Goal: Transaction & Acquisition: Obtain resource

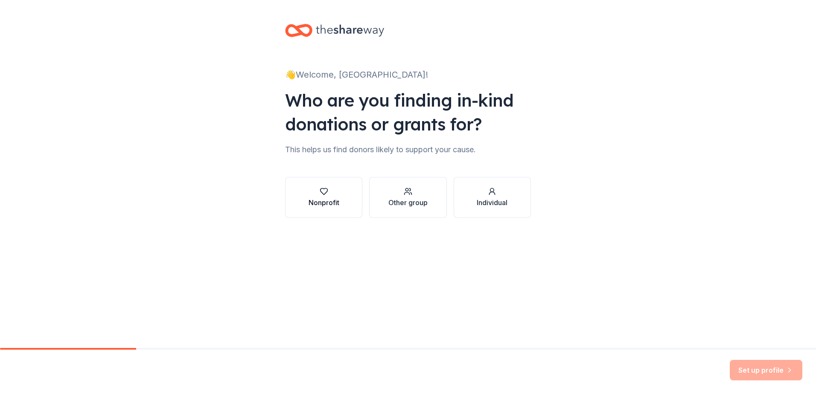
click at [330, 204] on div "Nonprofit" at bounding box center [324, 203] width 31 height 10
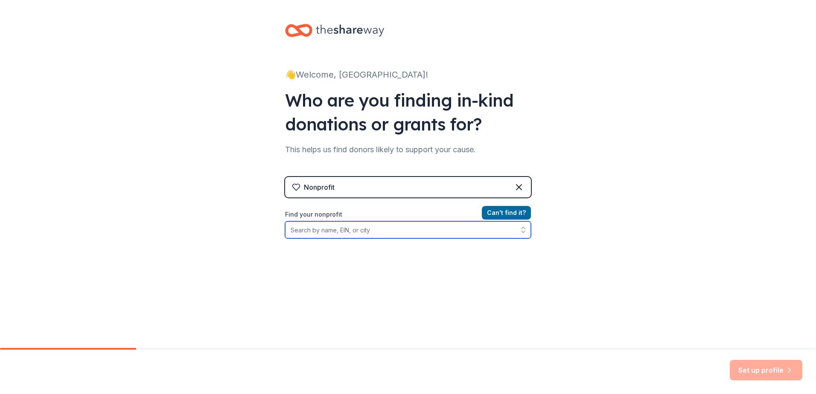
click at [362, 234] on input "Find your nonprofit" at bounding box center [408, 230] width 246 height 17
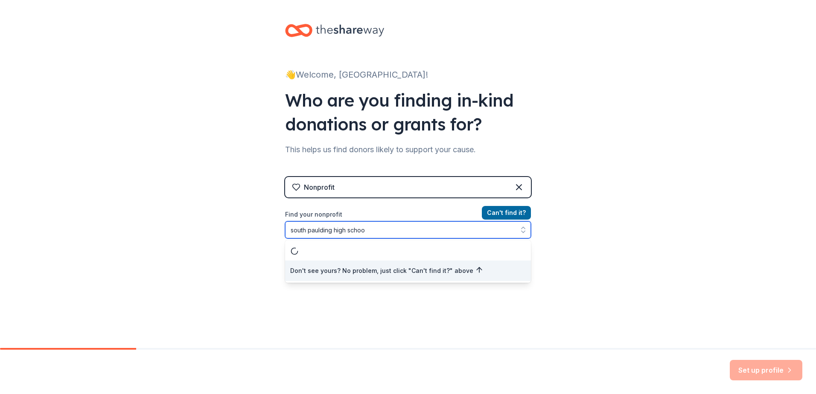
type input "south paulding high school"
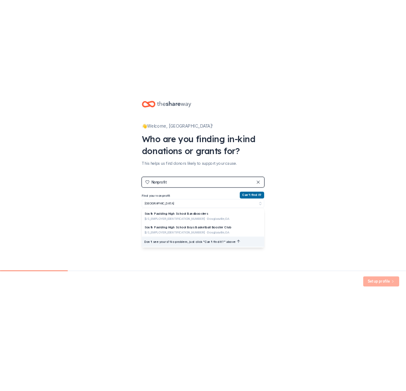
scroll to position [3, 0]
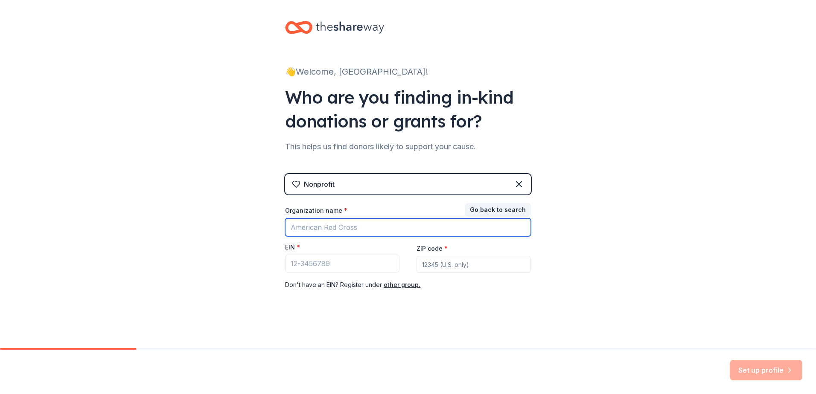
click at [354, 231] on input "Organization name *" at bounding box center [408, 228] width 246 height 18
type input "South Paulding High School Dance Team"
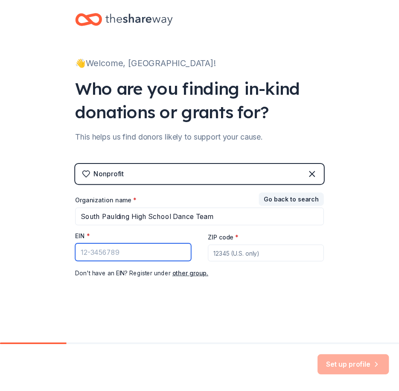
scroll to position [0, 0]
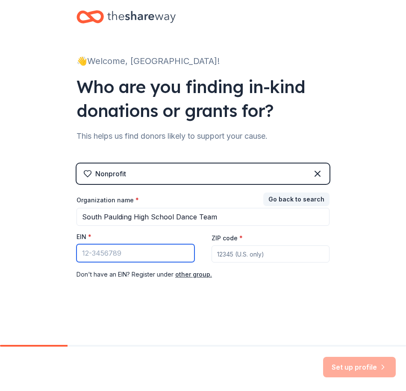
click at [129, 251] on input "EIN *" at bounding box center [135, 253] width 118 height 18
type input "58-6000299"
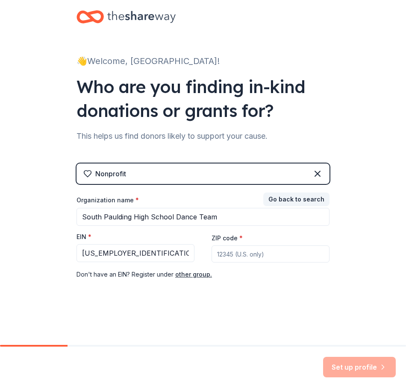
click at [247, 259] on input "ZIP code *" at bounding box center [270, 253] width 118 height 17
type input "30134"
click at [368, 368] on button "Set up profile" at bounding box center [359, 367] width 73 height 20
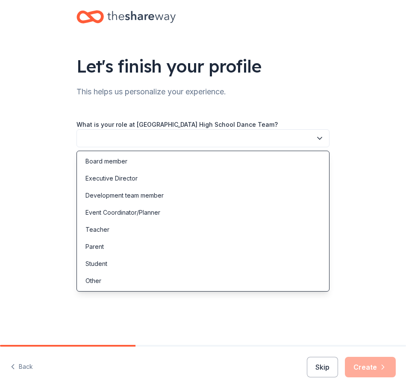
click at [167, 140] on button "button" at bounding box center [202, 138] width 253 height 18
click at [122, 283] on div "Other" at bounding box center [203, 280] width 248 height 17
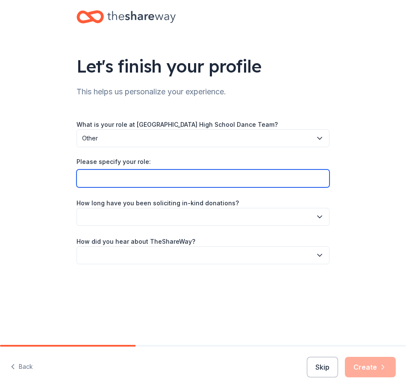
click at [135, 187] on input "Please specify your role:" at bounding box center [202, 178] width 253 height 18
type input "Head Coach"
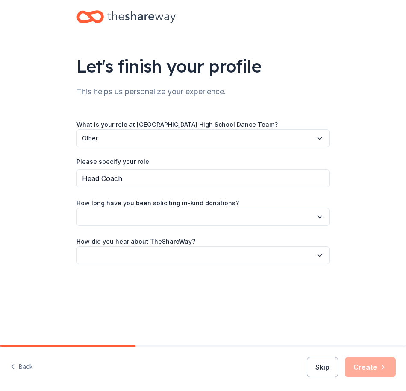
click at [158, 213] on button "button" at bounding box center [202, 217] width 253 height 18
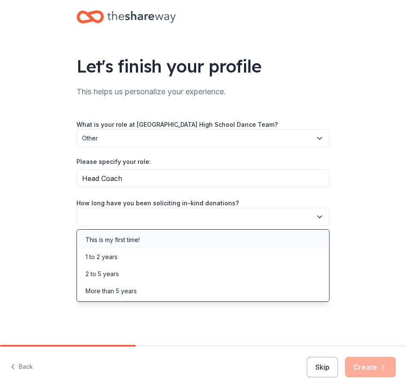
click at [156, 239] on div "This is my first time!" at bounding box center [203, 239] width 248 height 17
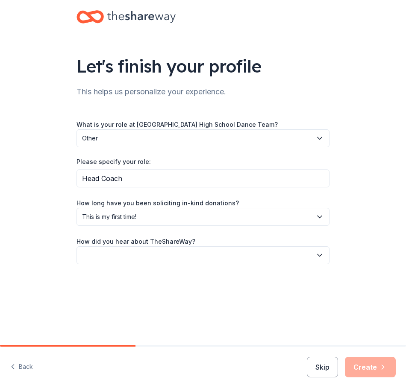
click at [156, 239] on label "How did you hear about TheShareWay?" at bounding box center [135, 241] width 119 height 9
click at [158, 252] on button "button" at bounding box center [202, 255] width 253 height 18
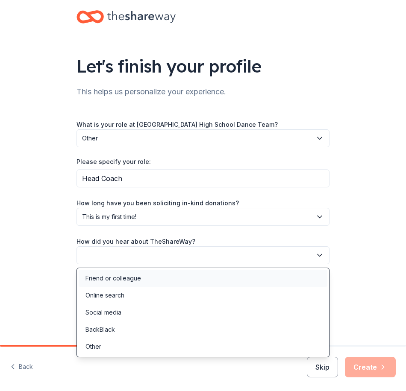
click at [157, 275] on div "Friend or colleague" at bounding box center [203, 278] width 248 height 17
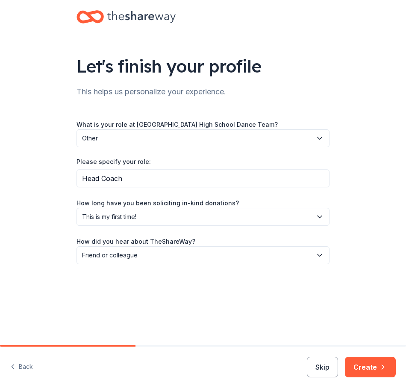
click at [383, 369] on icon "button" at bounding box center [382, 367] width 9 height 9
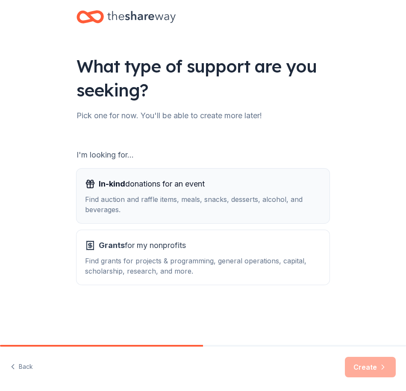
click at [222, 193] on div "In-kind donations for an event Find auction and raffle items, meals, snacks, de…" at bounding box center [203, 196] width 236 height 38
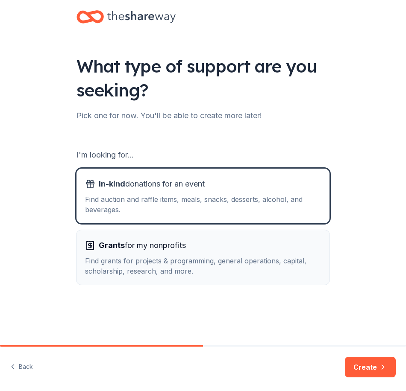
click at [243, 244] on div "Grants for my nonprofits" at bounding box center [203, 246] width 236 height 14
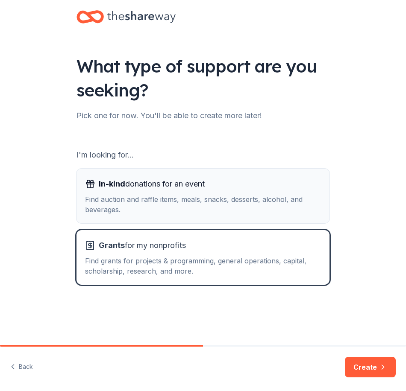
click at [286, 215] on button "In-kind donations for an event Find auction and raffle items, meals, snacks, de…" at bounding box center [202, 196] width 253 height 55
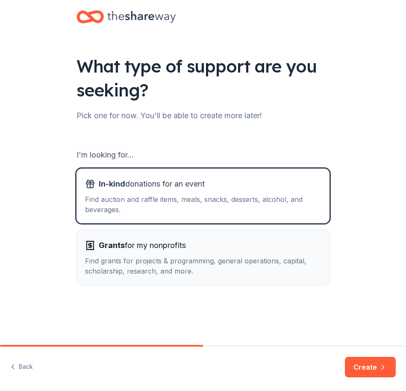
click at [284, 277] on button "Grants for my nonprofits Find grants for projects & programming, general operat…" at bounding box center [202, 257] width 253 height 55
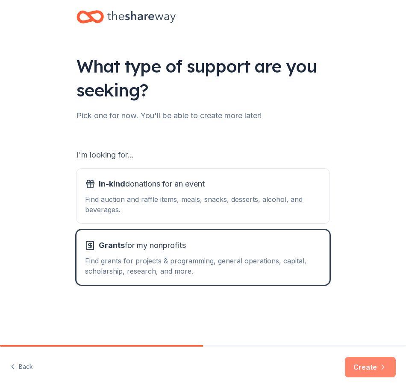
click at [358, 368] on button "Create" at bounding box center [370, 367] width 51 height 20
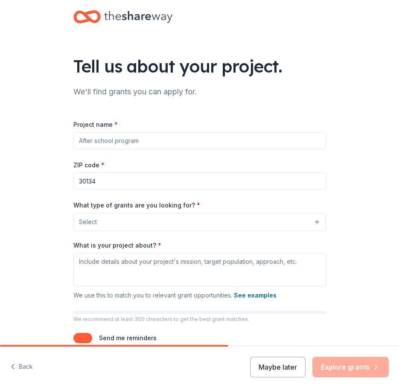
click at [292, 368] on button "Maybe later" at bounding box center [278, 367] width 56 height 20
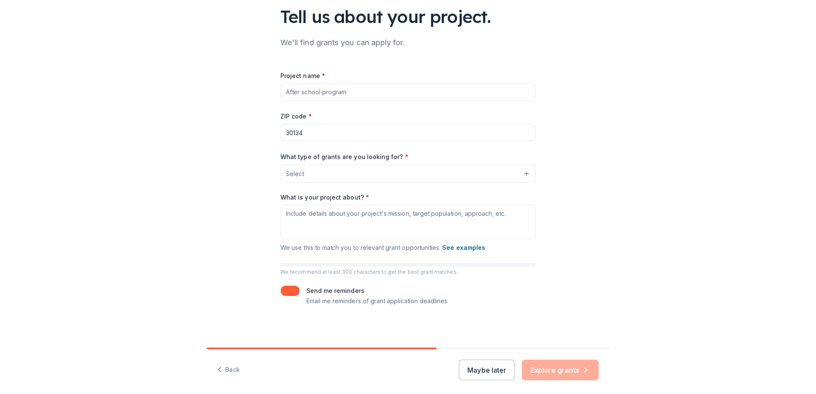
scroll to position [7, 0]
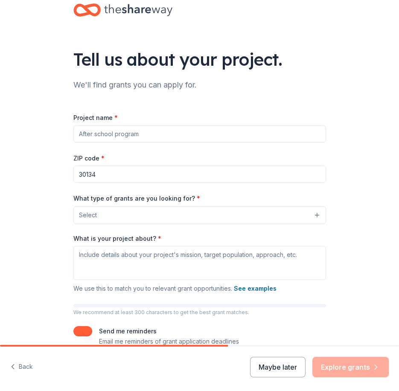
click at [131, 139] on input "Project name *" at bounding box center [199, 134] width 253 height 17
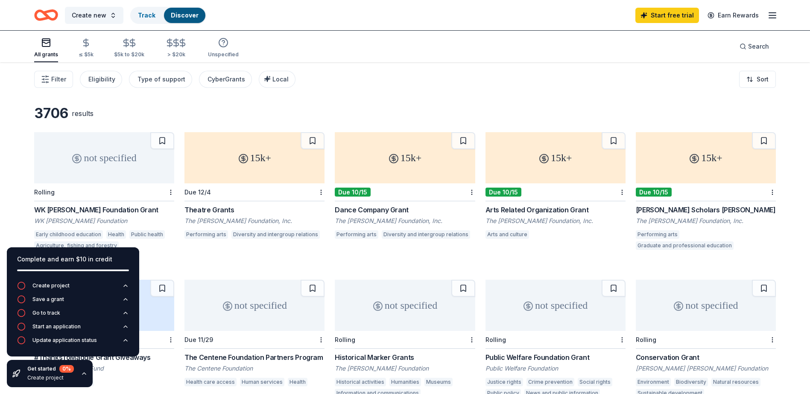
click at [7, 122] on div "3706 results not specified Rolling WK Kellogg Foundation Grant WK Kellogg Found…" at bounding box center [405, 268] width 810 height 413
click at [61, 285] on div "Create project" at bounding box center [50, 286] width 37 height 7
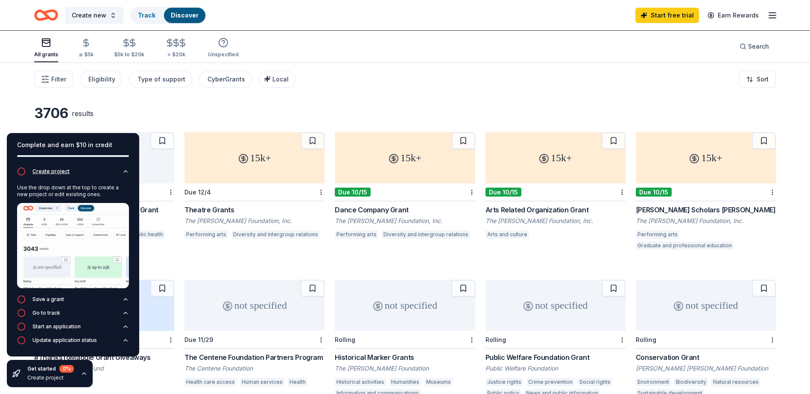
click at [52, 175] on div "Create project" at bounding box center [50, 171] width 37 height 7
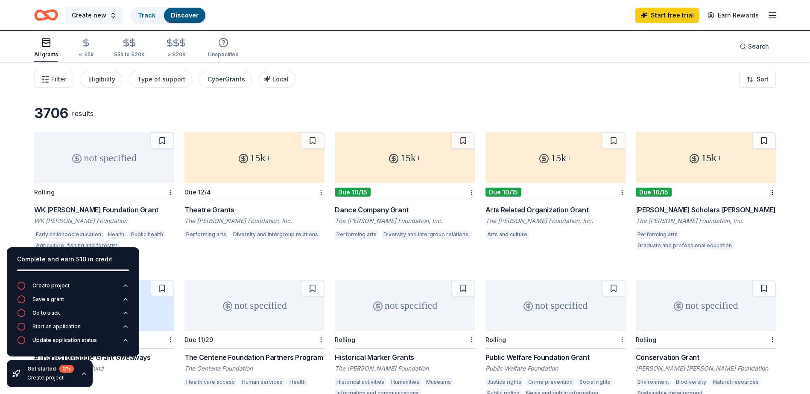
click at [100, 17] on span "Create new" at bounding box center [89, 15] width 35 height 10
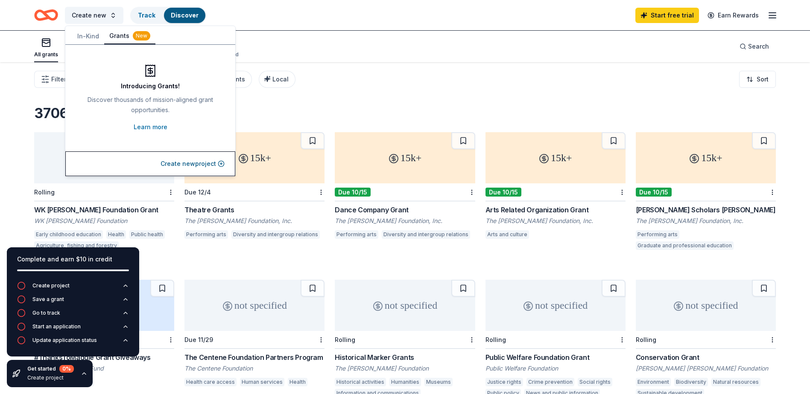
click at [87, 39] on button "In-Kind" at bounding box center [88, 36] width 32 height 15
click at [106, 39] on button "Grants New" at bounding box center [129, 36] width 51 height 15
click at [199, 164] on button "Create new project" at bounding box center [193, 164] width 64 height 10
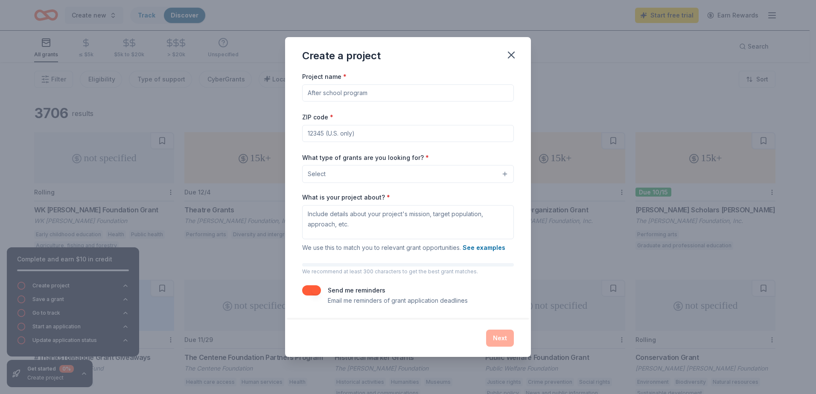
click at [361, 93] on input "Project name *" at bounding box center [408, 93] width 212 height 17
type input "S"
type input "Dance Team Season Sponsorship"
click at [368, 133] on input "ZIP code *" at bounding box center [408, 133] width 212 height 17
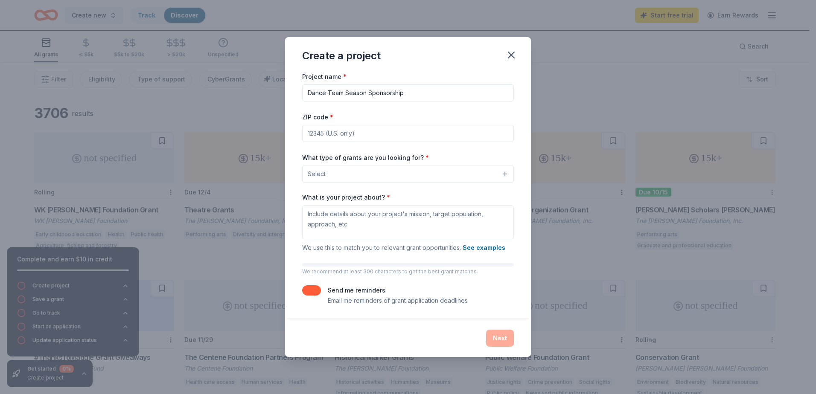
type input "30134"
click at [367, 172] on button "Select" at bounding box center [408, 174] width 212 height 18
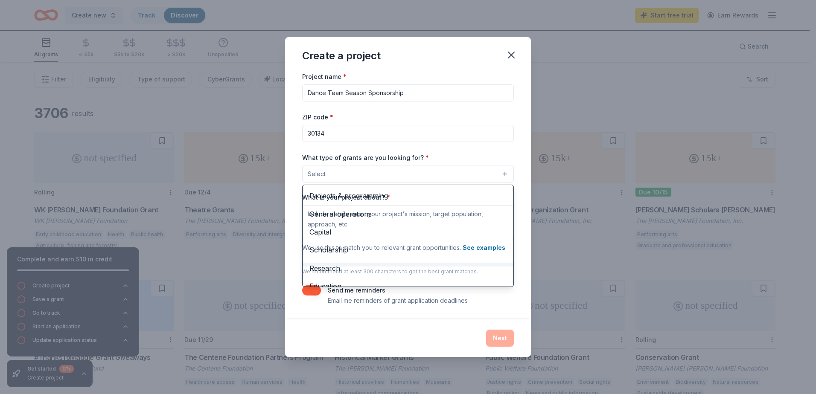
click at [386, 168] on button "Select" at bounding box center [408, 174] width 212 height 18
click at [473, 172] on button "Select" at bounding box center [408, 174] width 212 height 18
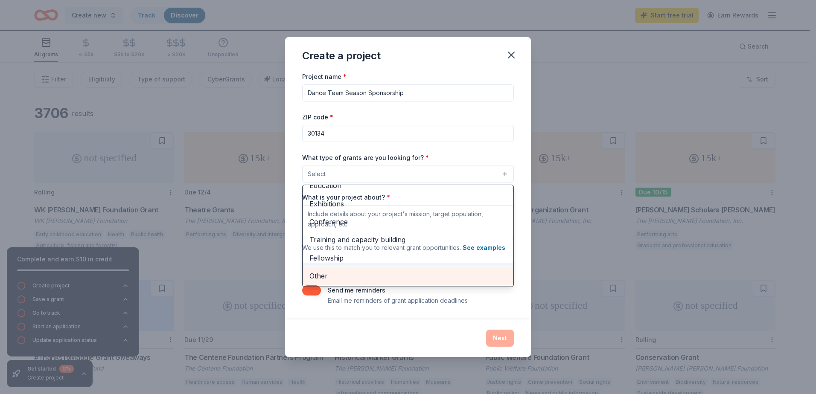
click at [333, 273] on span "Other" at bounding box center [408, 276] width 197 height 11
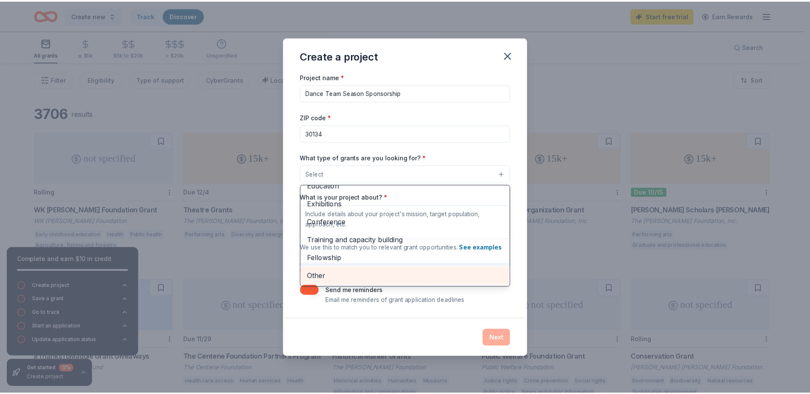
scroll to position [83, 0]
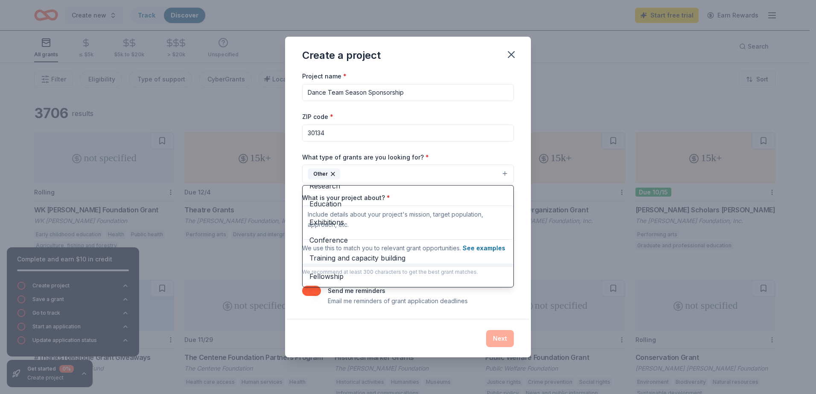
click at [444, 142] on div "Project name * Dance Team Season Sponsorship ZIP code * 30134 What type of gran…" at bounding box center [408, 188] width 212 height 235
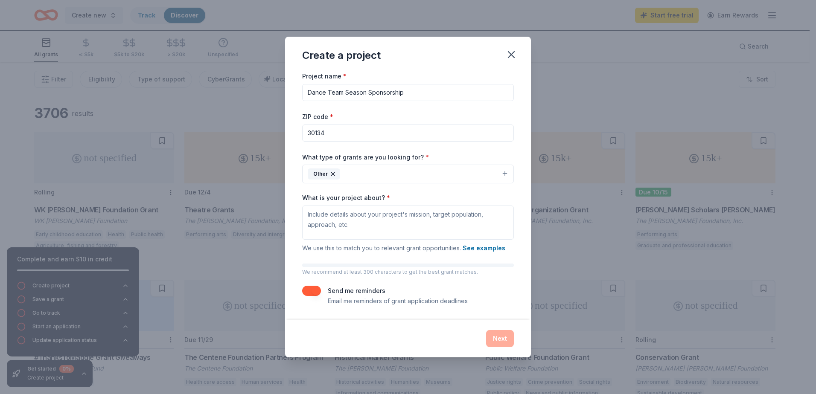
click at [375, 176] on button "Other" at bounding box center [408, 174] width 212 height 19
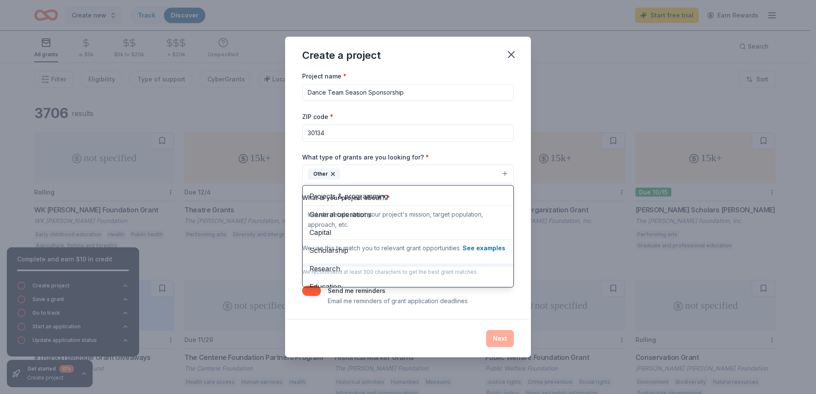
click at [375, 176] on button "Other" at bounding box center [408, 174] width 212 height 19
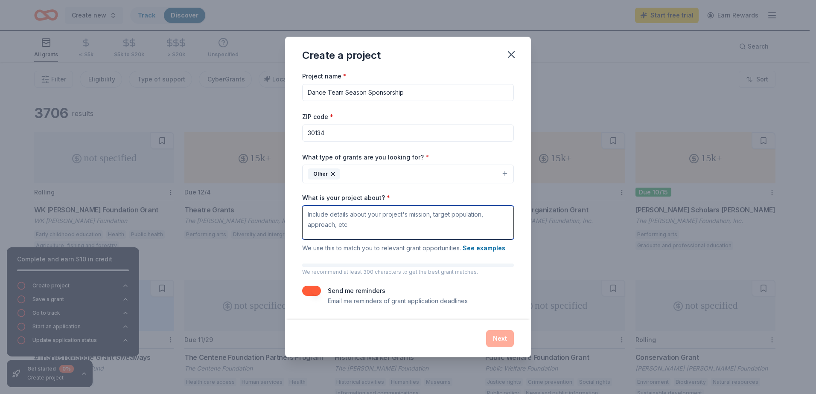
click at [372, 216] on textarea "What is your project about? *" at bounding box center [408, 223] width 212 height 34
type textarea "This is a sponsorship for the 2025-2026 season."
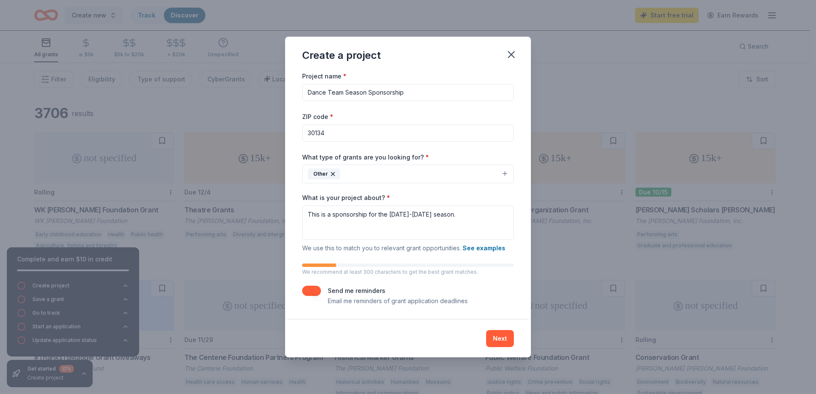
click at [316, 292] on button "button" at bounding box center [311, 291] width 19 height 10
click at [508, 336] on button "Next" at bounding box center [500, 338] width 28 height 17
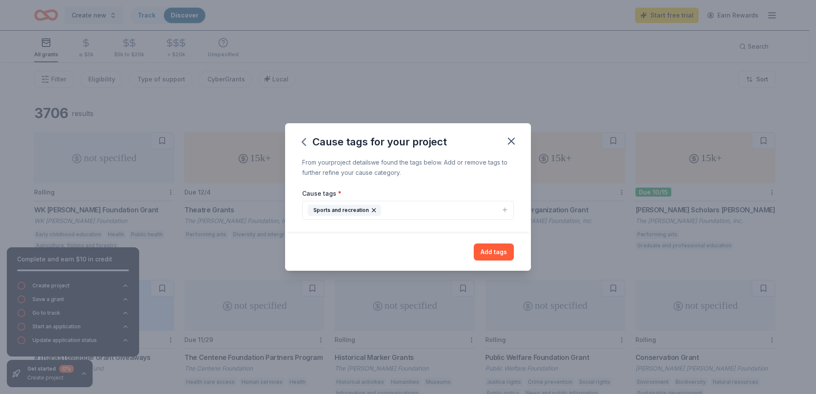
click at [392, 210] on button "Sports and recreation" at bounding box center [408, 210] width 212 height 19
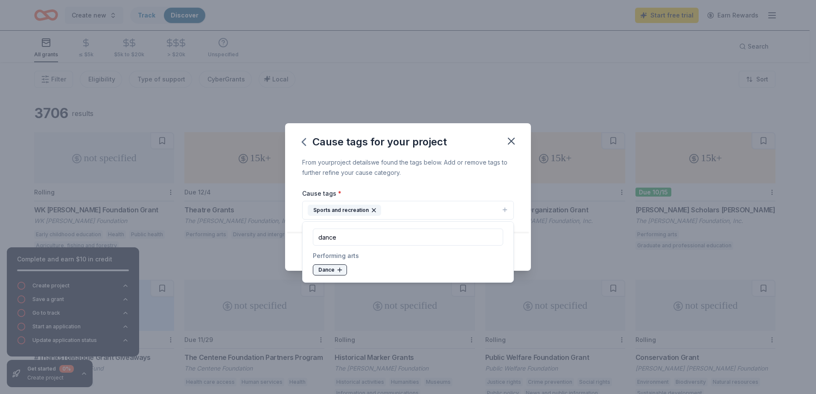
type input "dance"
click at [339, 270] on icon at bounding box center [339, 270] width 7 height 7
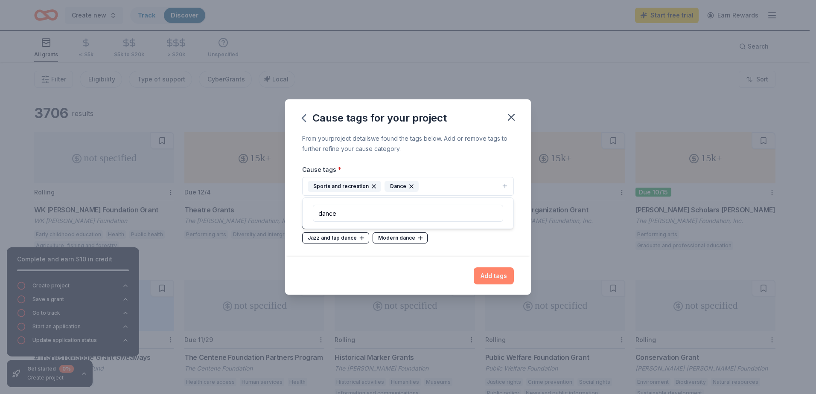
click at [494, 277] on button "Add tags" at bounding box center [494, 276] width 40 height 17
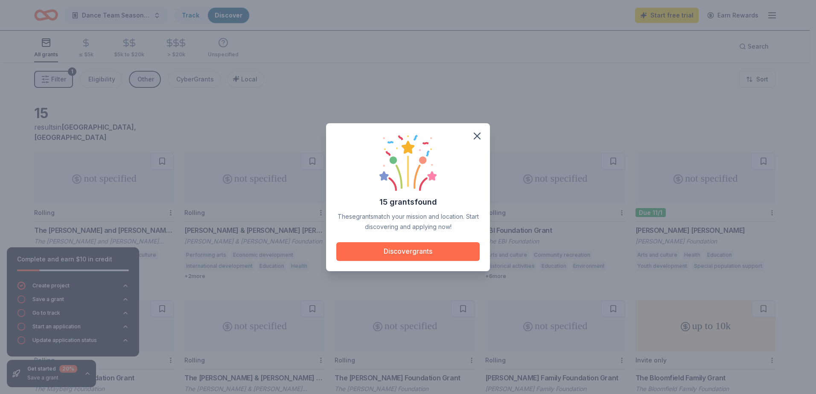
click at [415, 249] on button "Discover grants" at bounding box center [407, 252] width 143 height 19
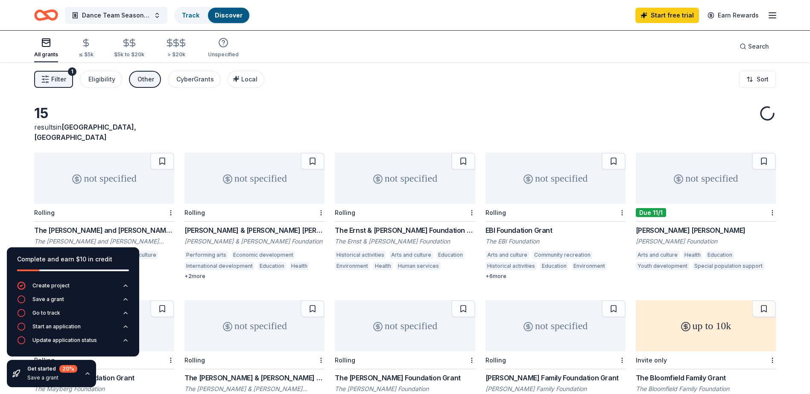
scroll to position [43, 0]
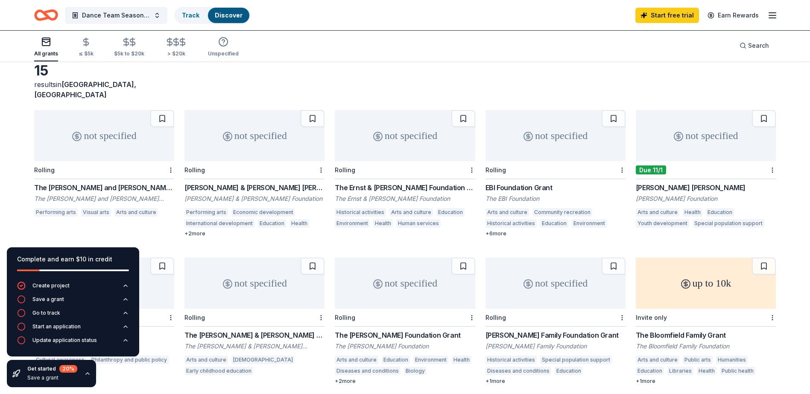
click at [81, 136] on div "not specified" at bounding box center [104, 135] width 140 height 51
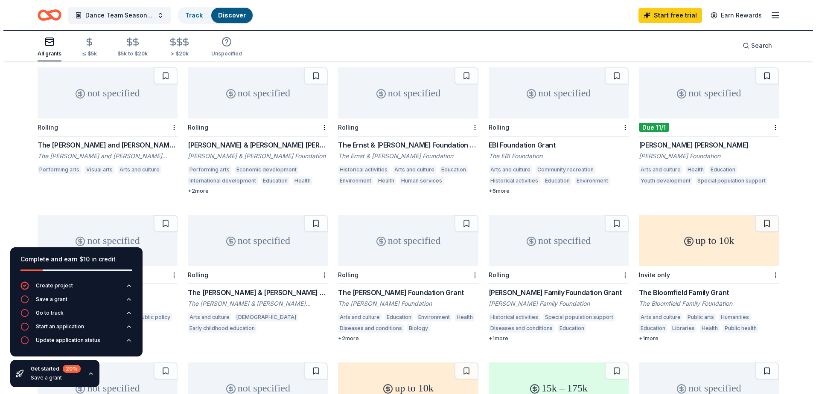
scroll to position [0, 0]
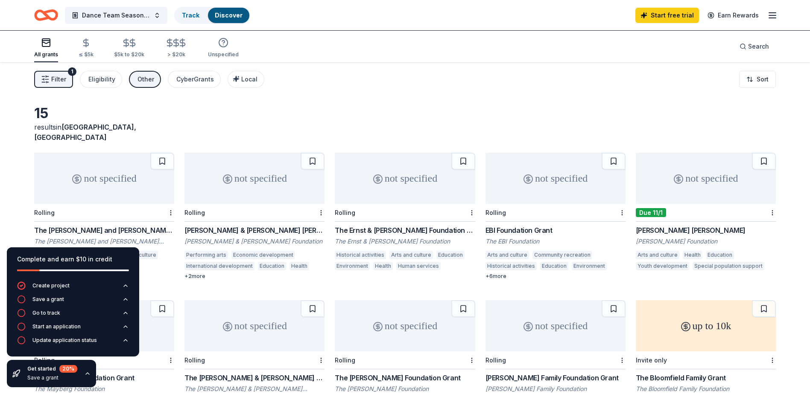
click at [69, 80] on button "Filter 1" at bounding box center [53, 79] width 39 height 17
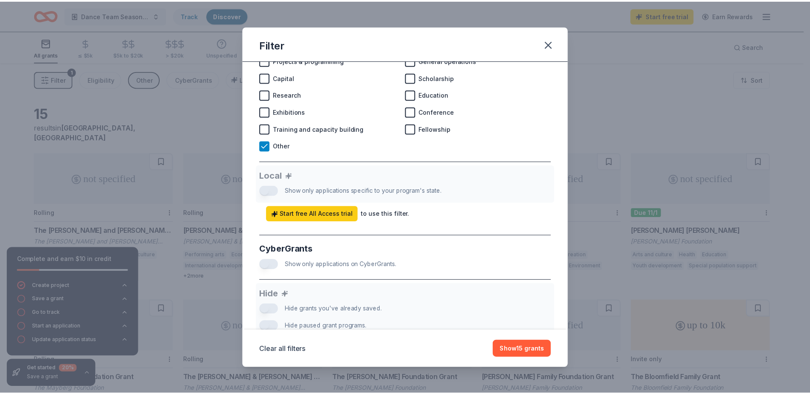
scroll to position [464, 0]
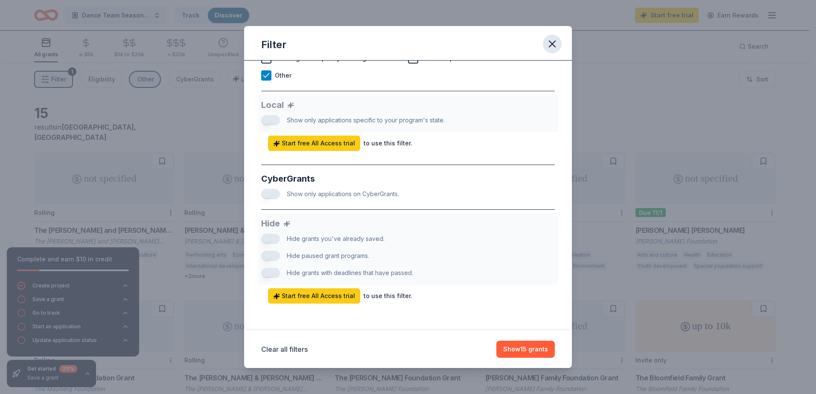
click at [552, 46] on icon "button" at bounding box center [552, 44] width 12 height 12
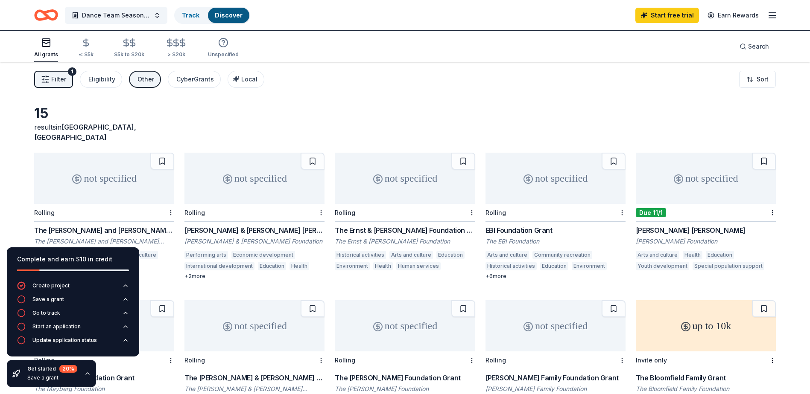
click at [147, 80] on div "Other" at bounding box center [145, 79] width 17 height 10
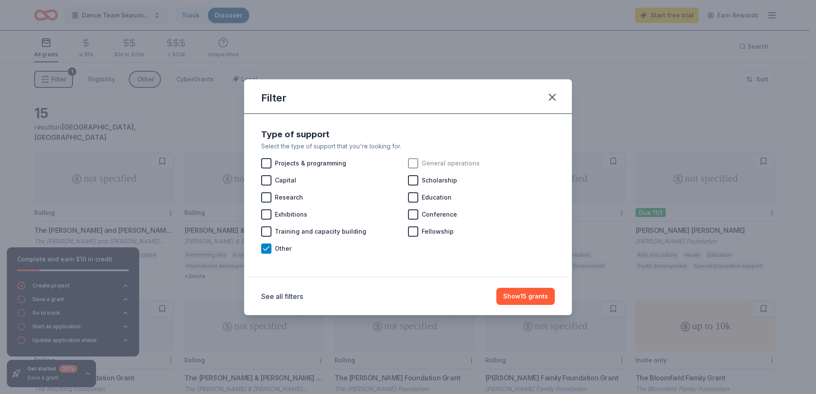
click at [412, 165] on div at bounding box center [413, 163] width 10 height 10
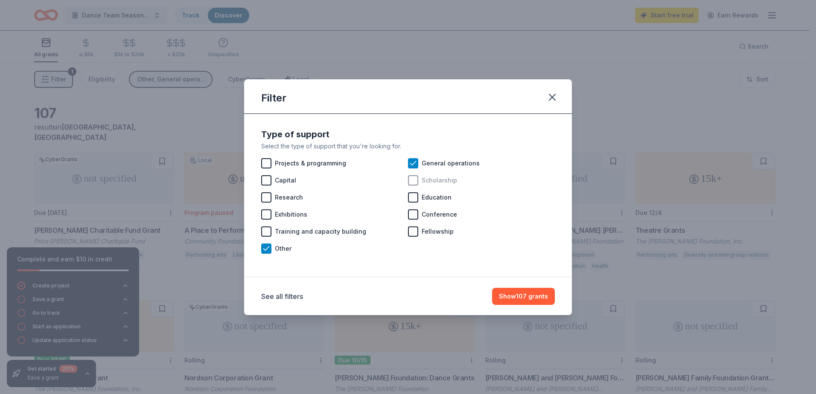
click at [413, 183] on div at bounding box center [413, 180] width 10 height 10
click at [518, 295] on button "Show 181 grants" at bounding box center [524, 296] width 61 height 17
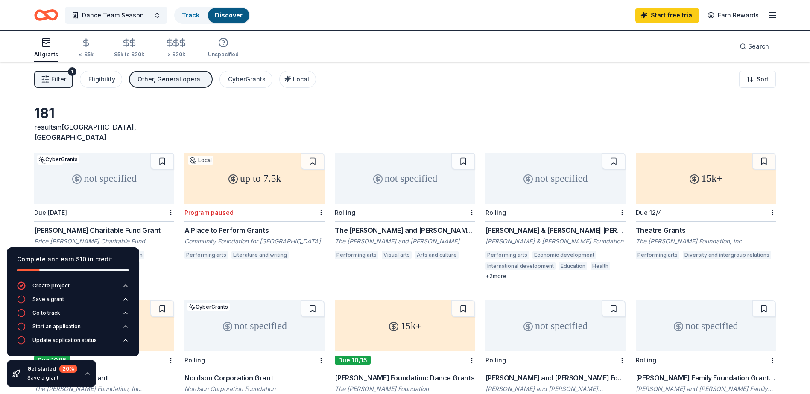
click at [95, 167] on div "not specified" at bounding box center [104, 178] width 140 height 51
click at [181, 80] on div "Other, General operations, Scholarship" at bounding box center [171, 79] width 68 height 10
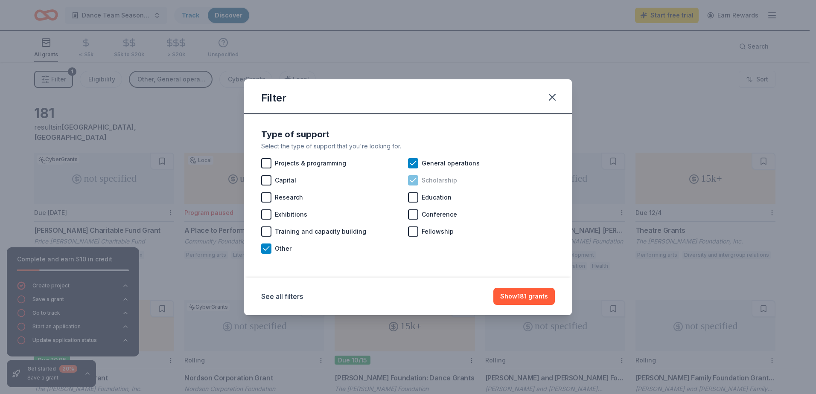
click at [417, 180] on icon at bounding box center [413, 180] width 9 height 9
click at [529, 295] on button "Show 107 grants" at bounding box center [523, 296] width 63 height 17
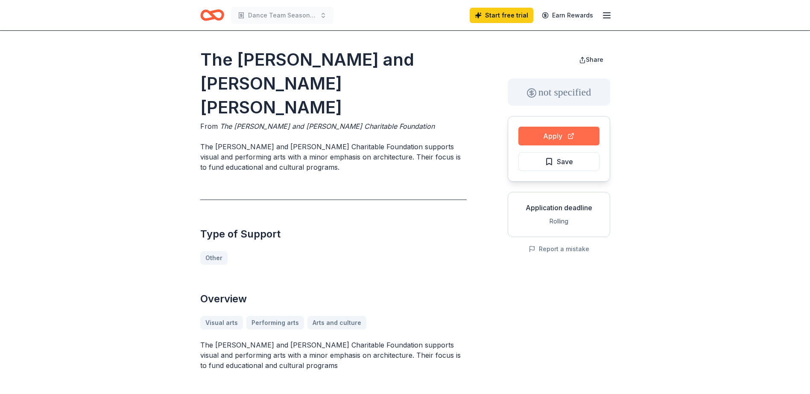
click at [575, 139] on button "Apply" at bounding box center [558, 136] width 81 height 19
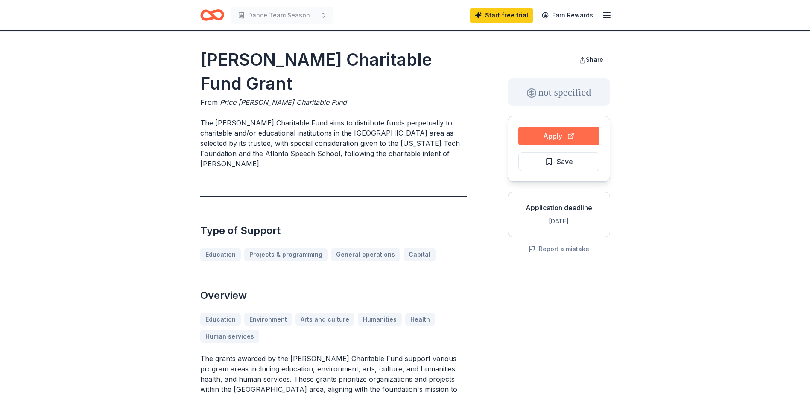
click at [552, 137] on button "Apply" at bounding box center [558, 136] width 81 height 19
